Goal: Communication & Community: Answer question/provide support

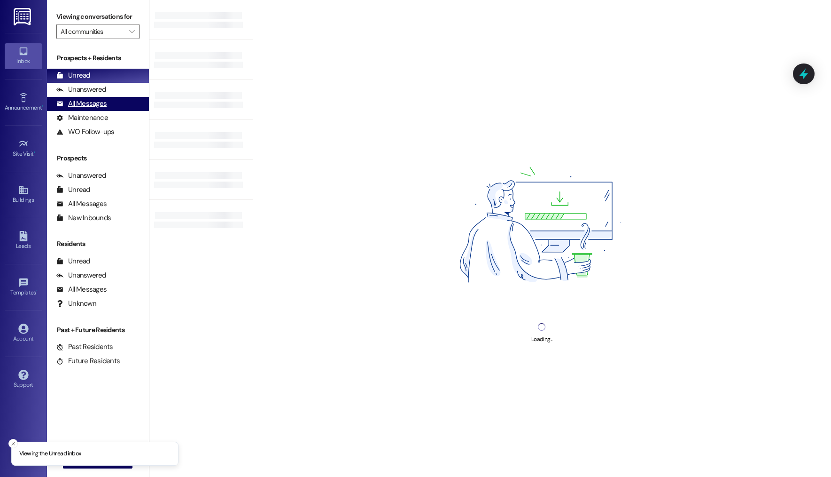
click at [96, 101] on div "All Messages" at bounding box center [81, 104] width 50 height 10
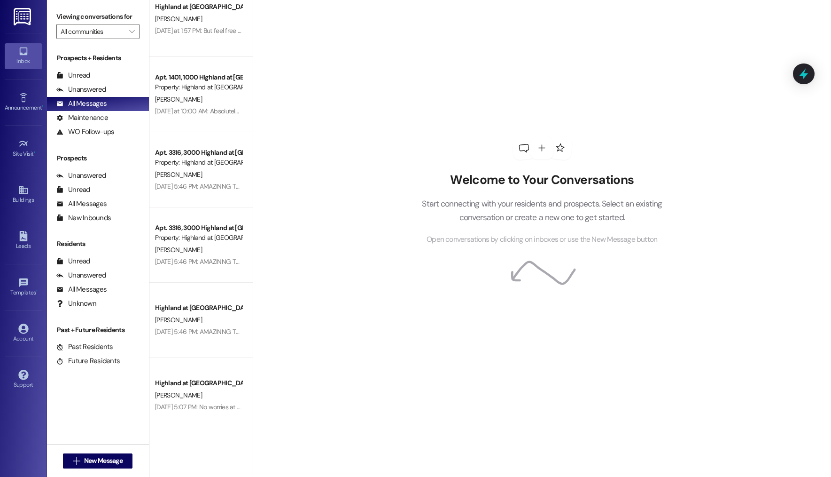
scroll to position [34, 0]
